Goal: Task Accomplishment & Management: Manage account settings

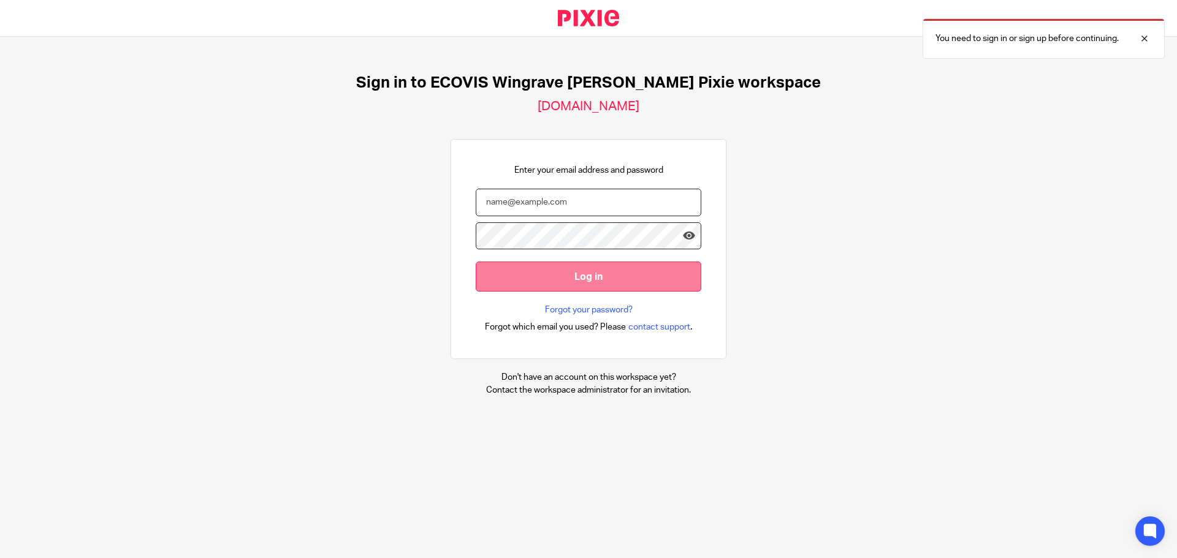
type input "edward.pillai@ecovis.co.uk"
click at [549, 289] on input "Log in" at bounding box center [589, 277] width 226 height 30
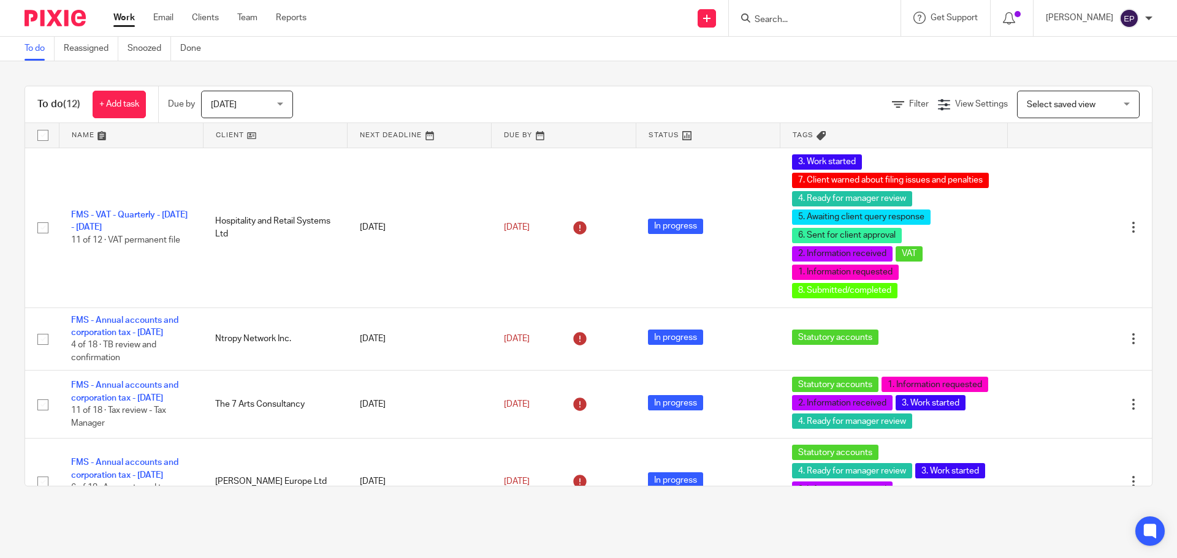
click at [822, 22] on input "Search" at bounding box center [808, 20] width 110 height 11
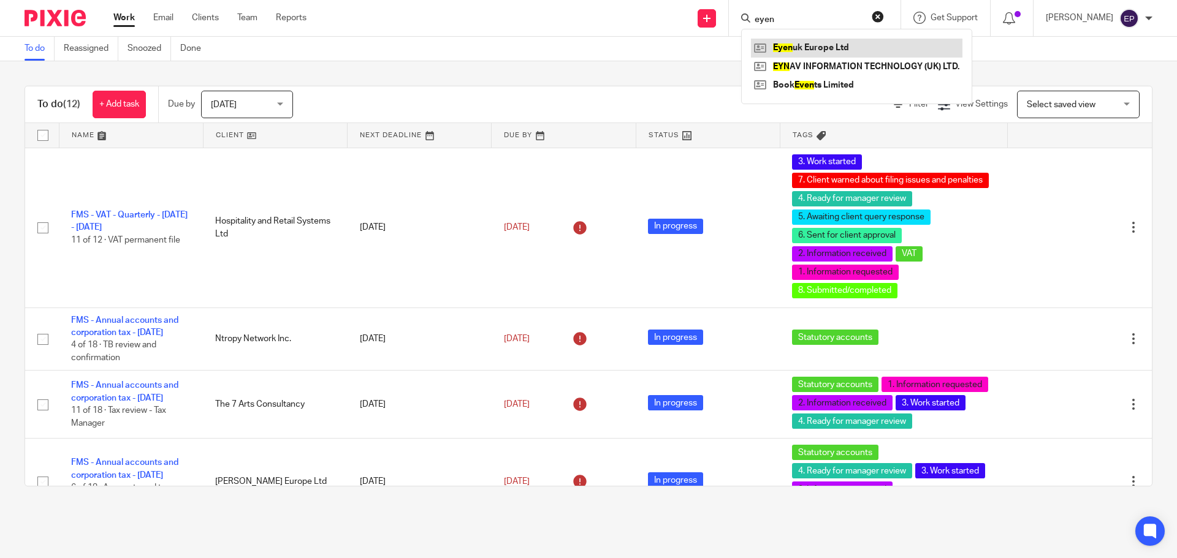
type input "eyen"
click at [851, 40] on link at bounding box center [856, 48] width 211 height 18
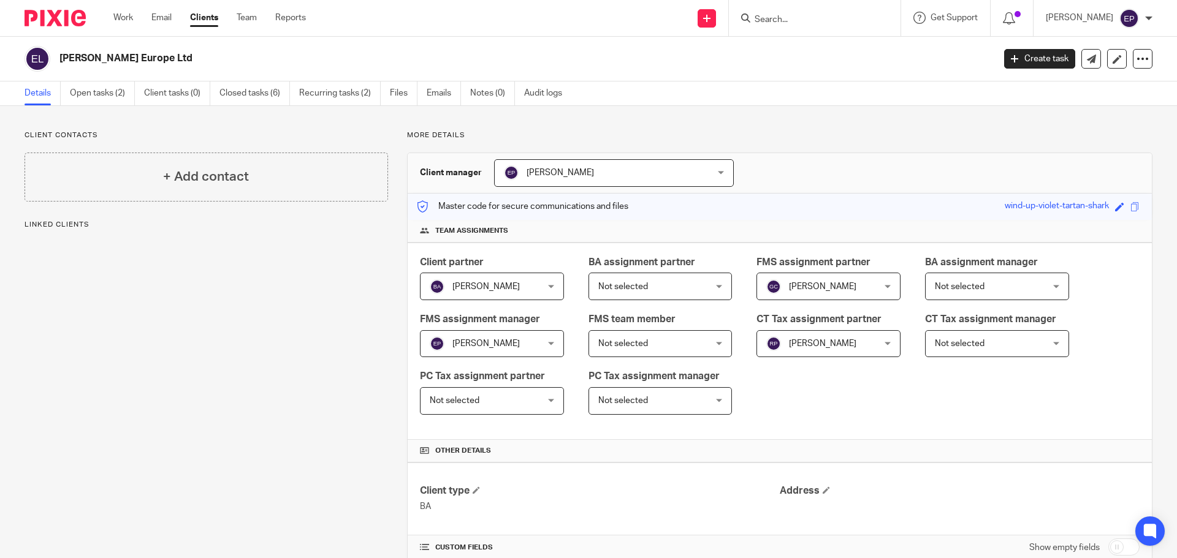
click at [101, 93] on link "Open tasks (2)" at bounding box center [102, 94] width 65 height 24
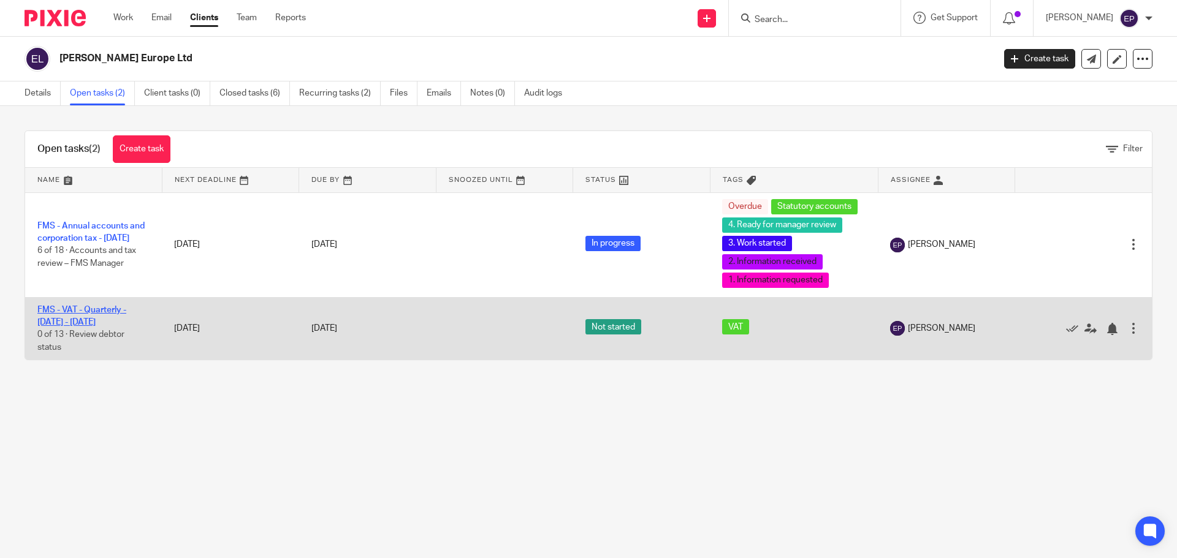
click at [96, 313] on link "FMS - VAT - Quarterly - June - August, 2025" at bounding box center [81, 316] width 89 height 21
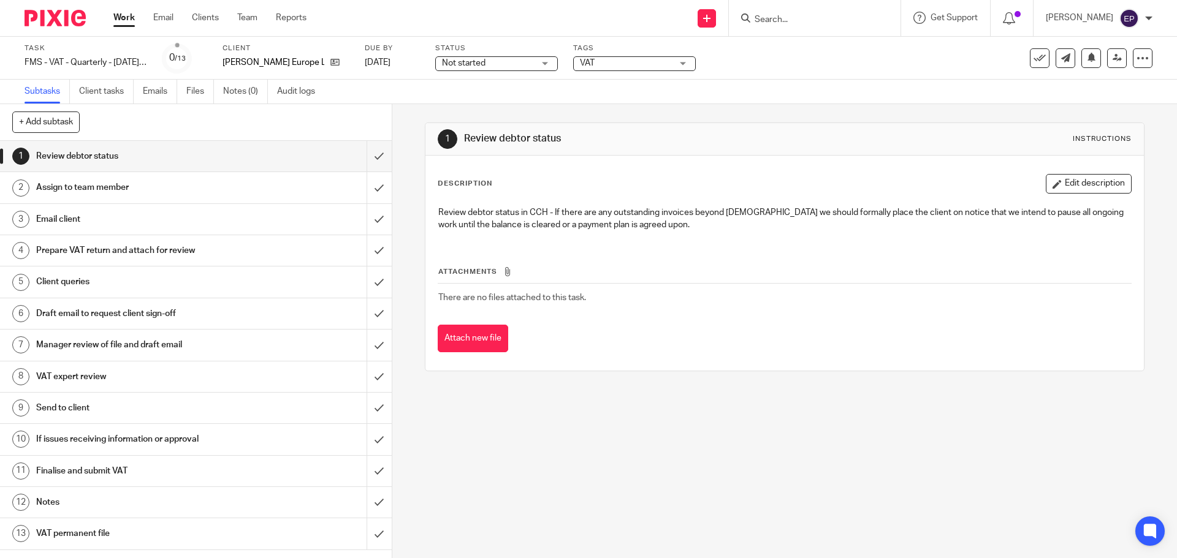
click at [606, 70] on div "VAT" at bounding box center [634, 63] width 123 height 15
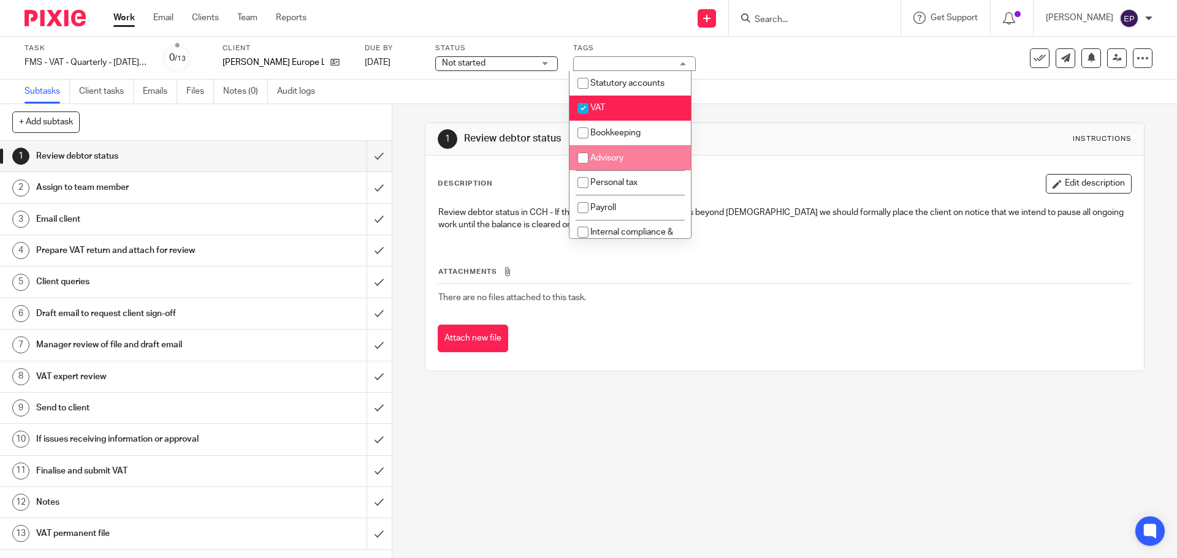
scroll to position [184, 0]
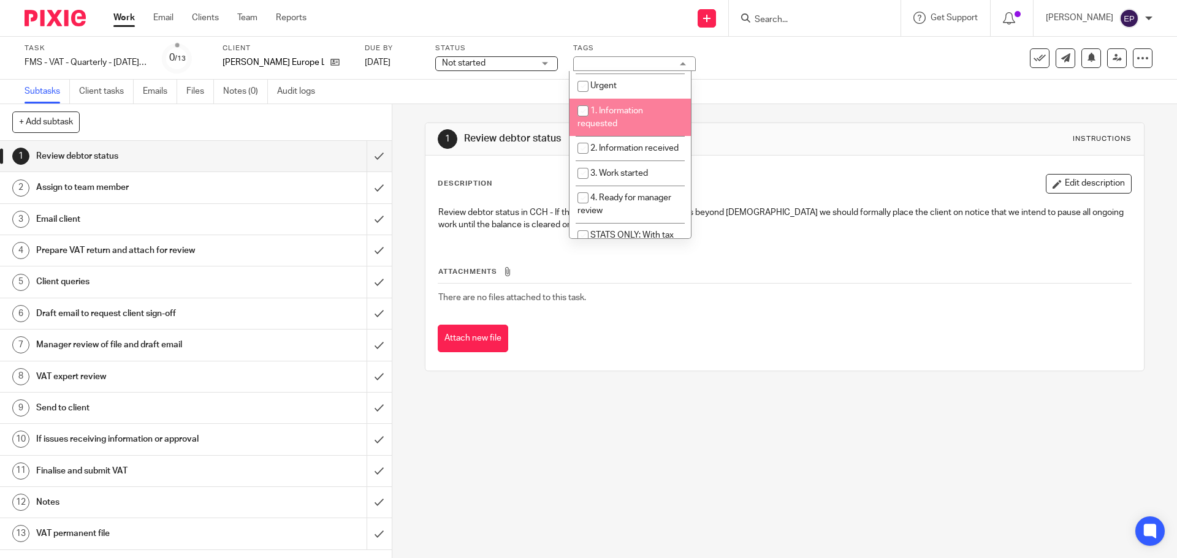
click at [630, 116] on li "1. Information requested" at bounding box center [629, 117] width 121 height 37
checkbox input "true"
click at [400, 216] on div "1 Review debtor status Instructions Description Edit description Review debtor …" at bounding box center [784, 331] width 785 height 454
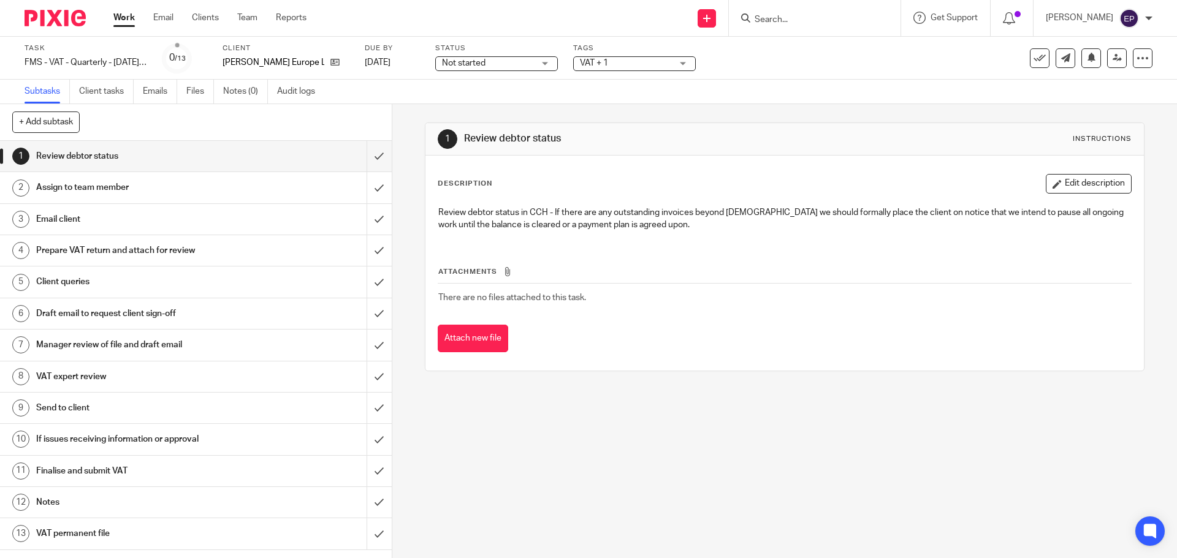
click at [832, 19] on input "Search" at bounding box center [808, 20] width 110 height 11
type input "ntropy"
click at [841, 51] on link at bounding box center [827, 48] width 152 height 18
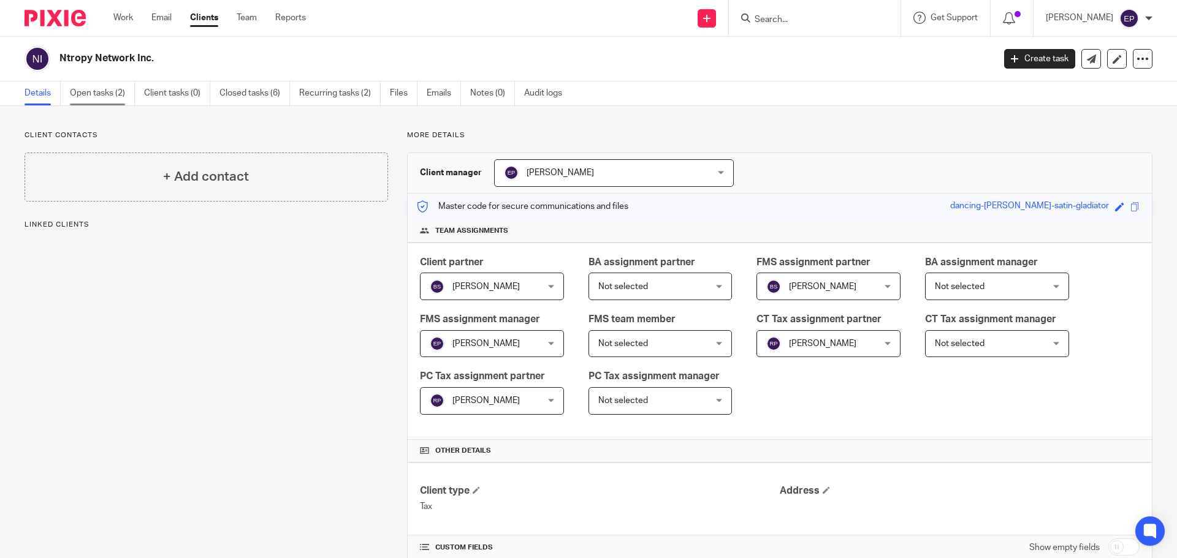
click at [112, 96] on link "Open tasks (2)" at bounding box center [102, 94] width 65 height 24
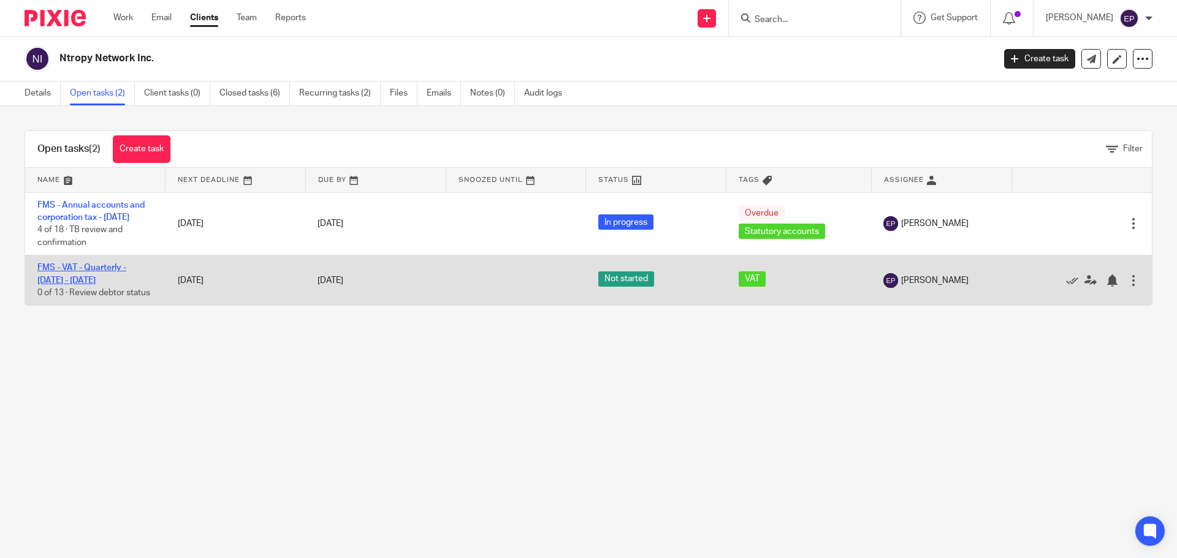
click at [106, 279] on link "FMS - VAT - Quarterly - June - August, 2025" at bounding box center [81, 274] width 89 height 21
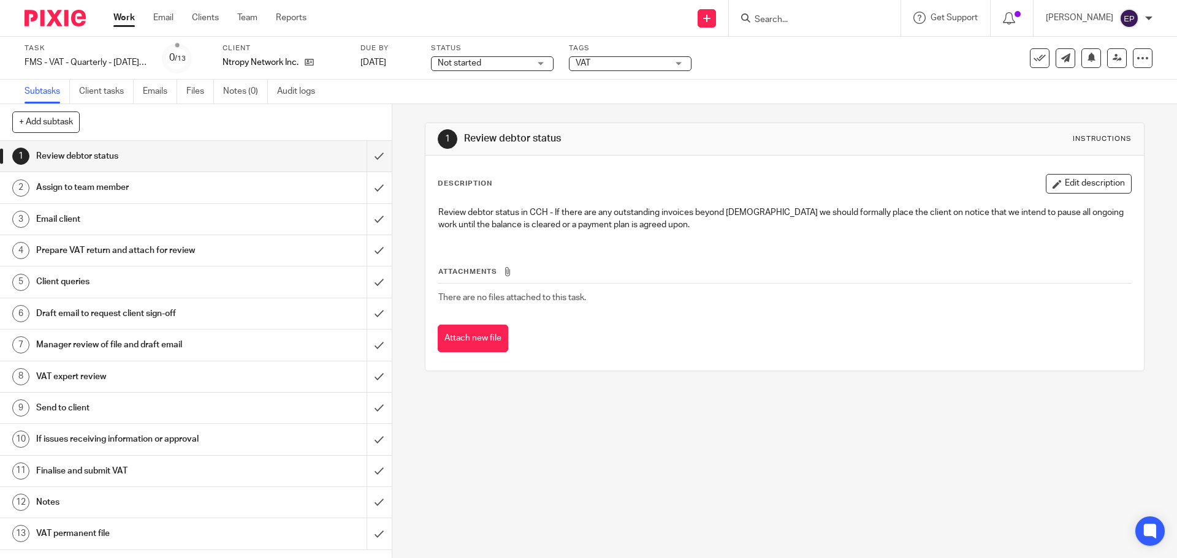
click at [641, 66] on span "VAT" at bounding box center [622, 63] width 92 height 13
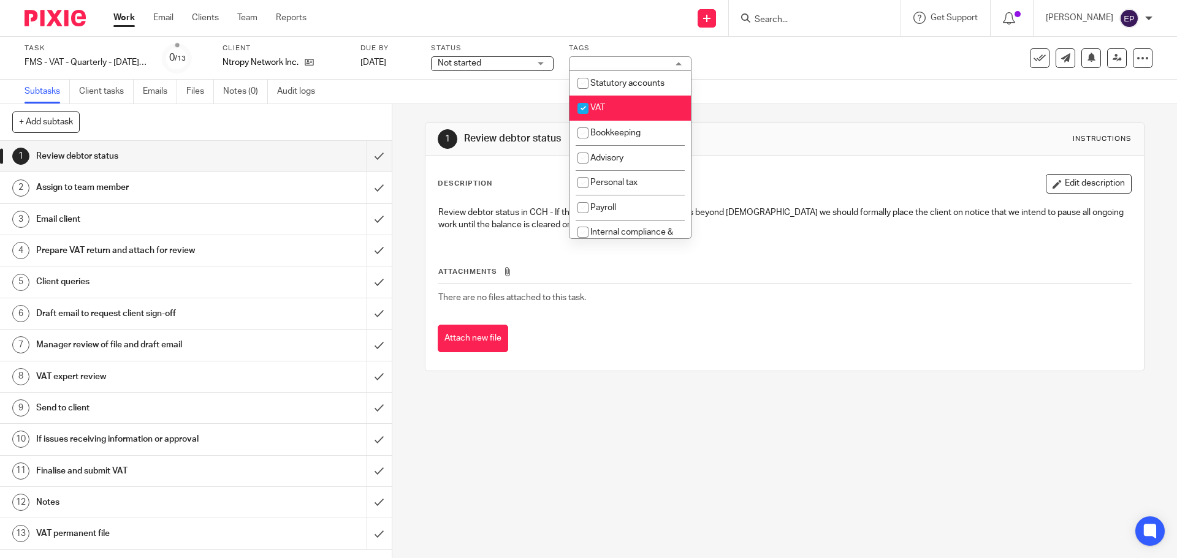
scroll to position [184, 0]
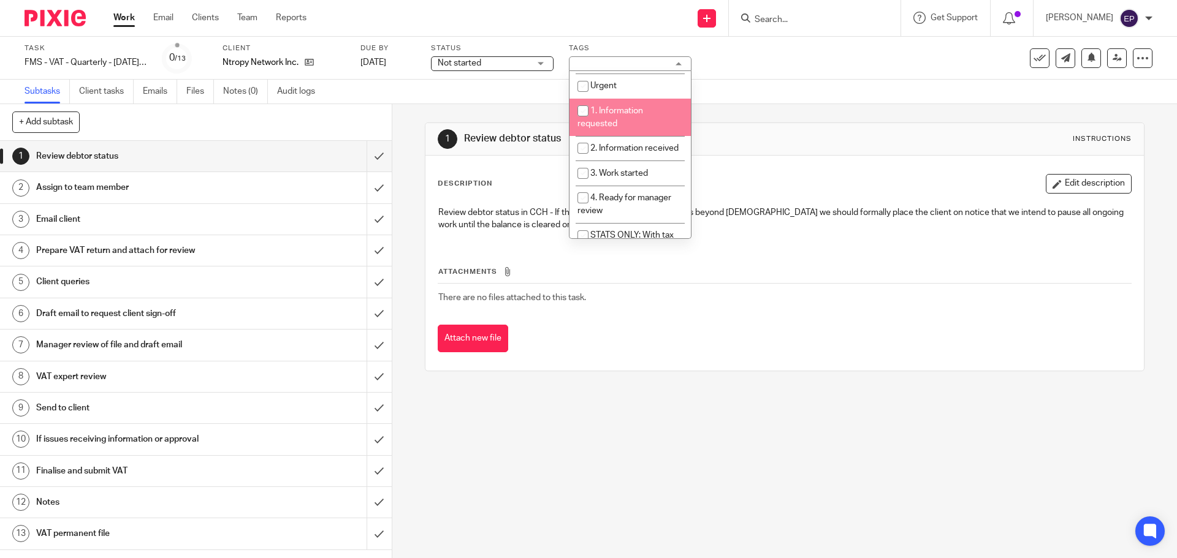
click at [614, 100] on li "1. Information requested" at bounding box center [629, 117] width 121 height 37
checkbox input "true"
click at [620, 161] on li "2. Information received" at bounding box center [629, 148] width 121 height 25
checkbox input "true"
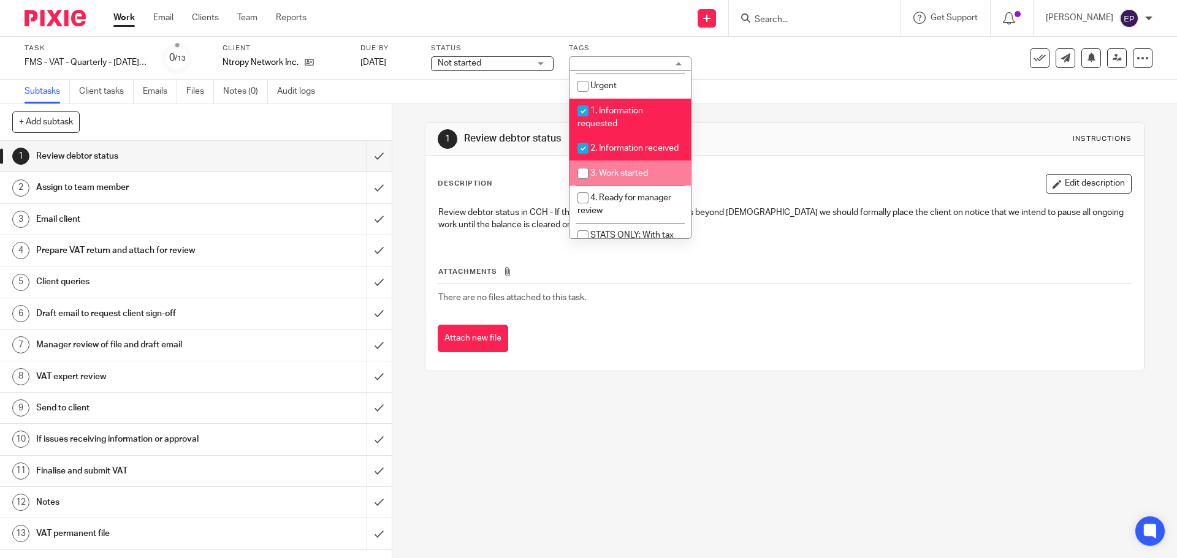
click at [622, 178] on span "3. Work started" at bounding box center [619, 173] width 58 height 9
checkbox input "true"
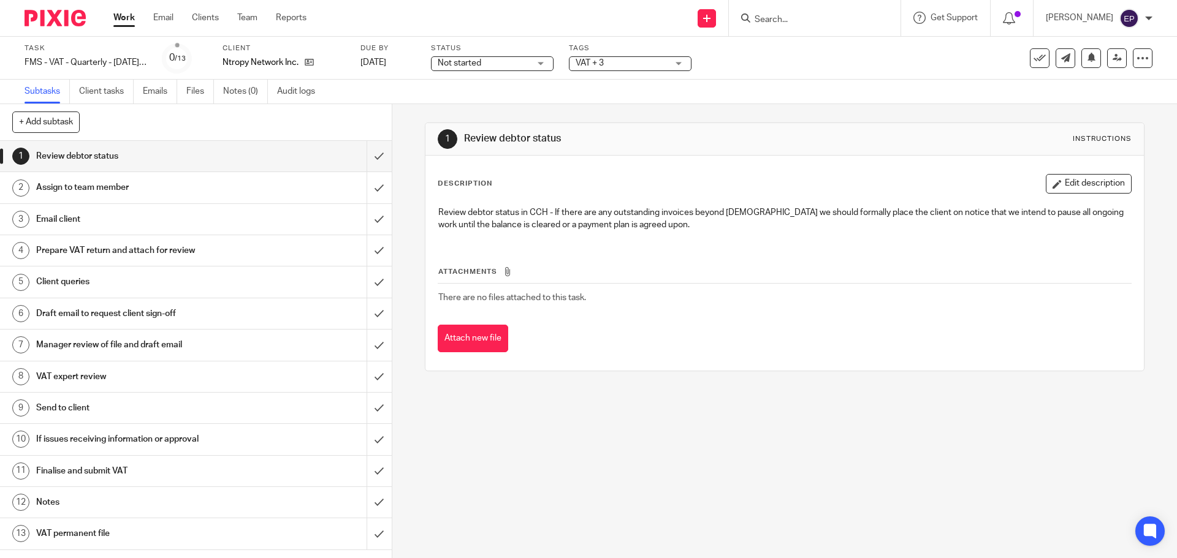
click at [782, 150] on div "1 Review debtor status Instructions" at bounding box center [784, 139] width 718 height 32
click at [1107, 58] on link at bounding box center [1117, 58] width 20 height 20
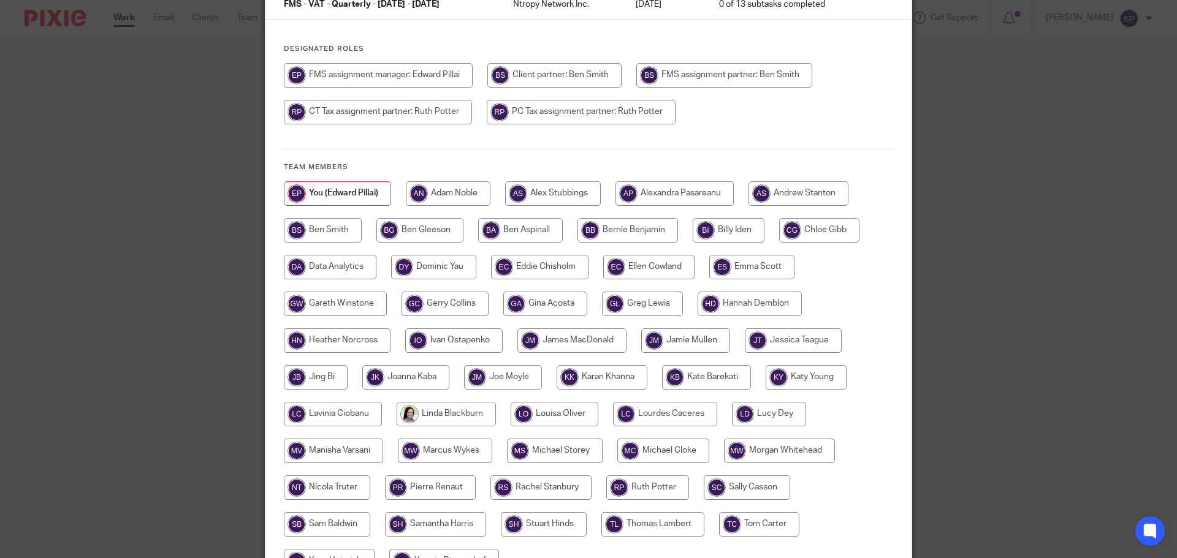
scroll to position [184, 0]
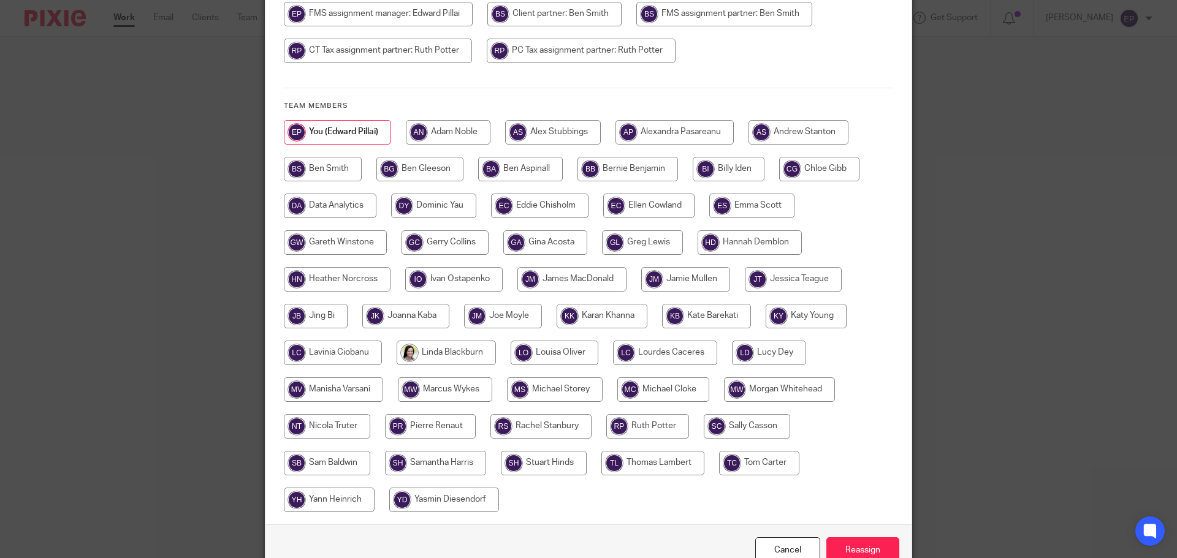
click at [584, 313] on input "radio" at bounding box center [602, 316] width 91 height 25
radio input "true"
click at [862, 549] on input "Reassign" at bounding box center [862, 551] width 73 height 26
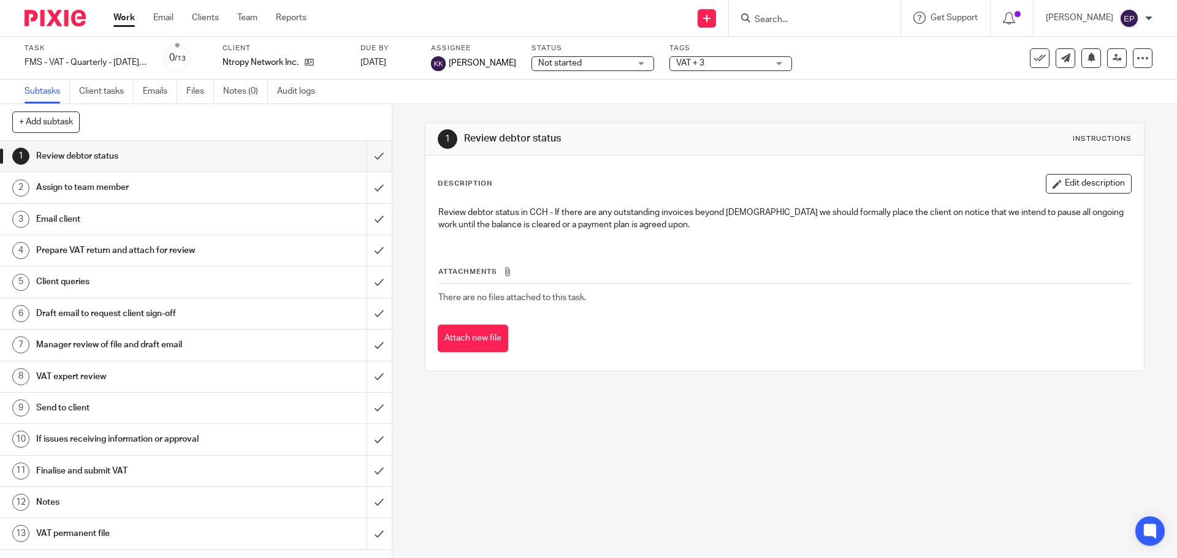
click at [64, 23] on img at bounding box center [55, 18] width 61 height 17
